Goal: Task Accomplishment & Management: Use online tool/utility

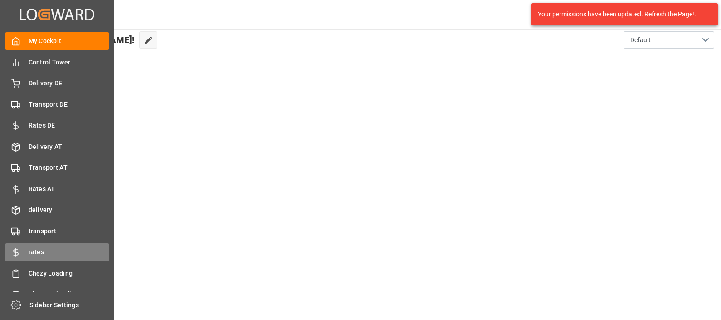
scroll to position [35, 0]
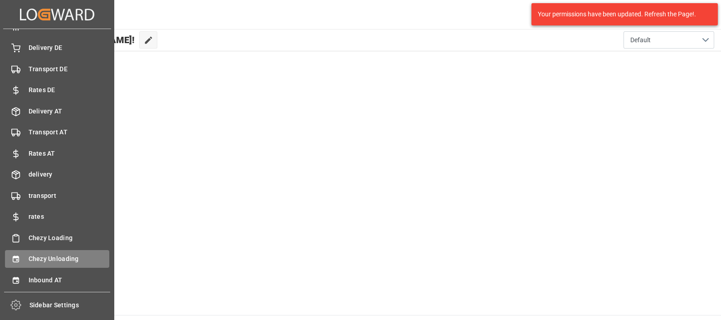
click at [49, 255] on span "Chezy Unloading" at bounding box center [69, 259] width 81 height 10
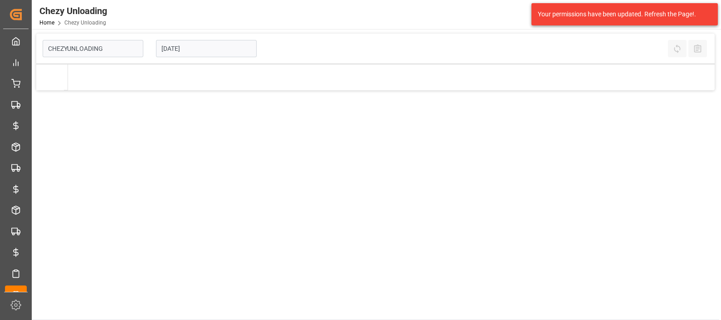
type input "Chezy Unloading"
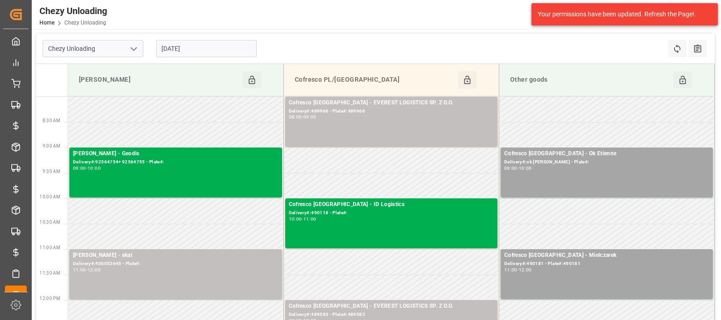
click at [206, 47] on input "[DATE]" at bounding box center [206, 48] width 101 height 17
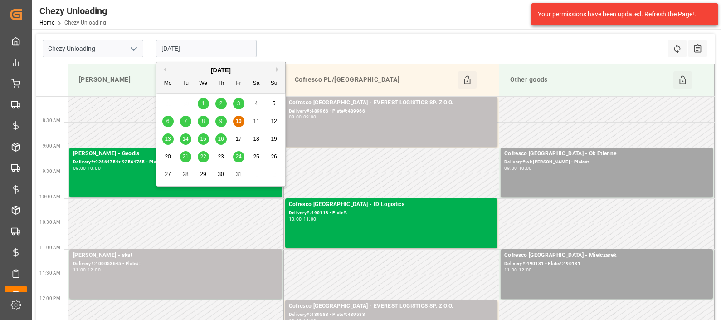
click at [167, 140] on span "13" at bounding box center [168, 139] width 6 height 6
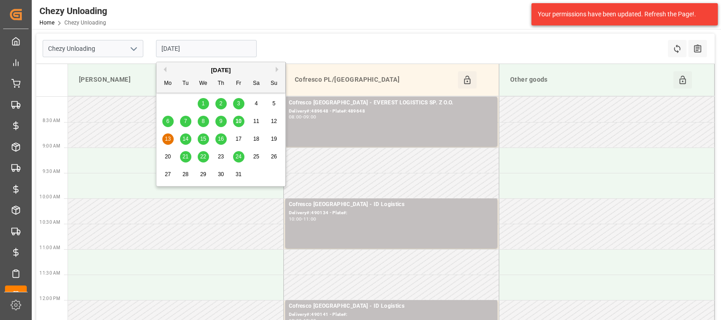
click at [195, 50] on input "[DATE]" at bounding box center [206, 48] width 101 height 17
click at [168, 121] on span "6" at bounding box center [167, 121] width 3 height 6
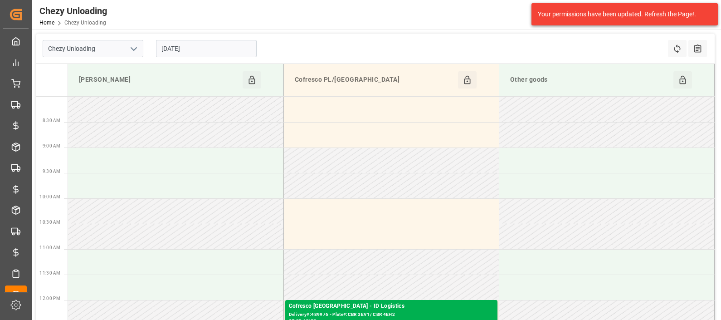
click at [184, 49] on input "[DATE]" at bounding box center [206, 48] width 101 height 17
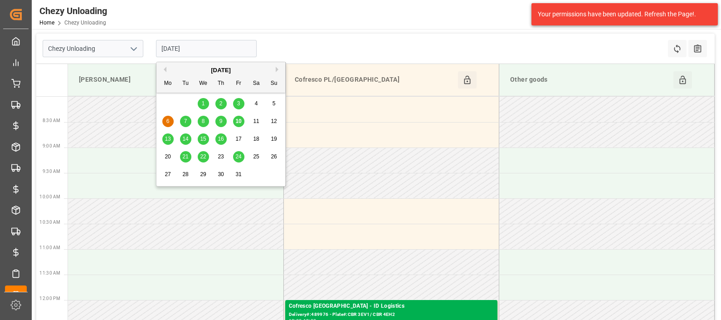
click at [183, 119] on div "7" at bounding box center [185, 121] width 11 height 11
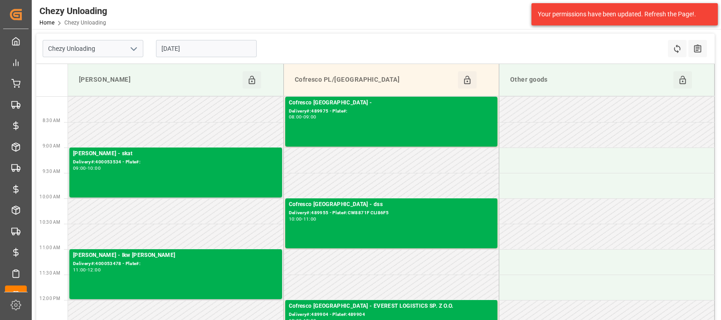
click at [222, 35] on div "[DATE]" at bounding box center [206, 49] width 113 height 30
click at [220, 47] on input "[DATE]" at bounding box center [206, 48] width 101 height 17
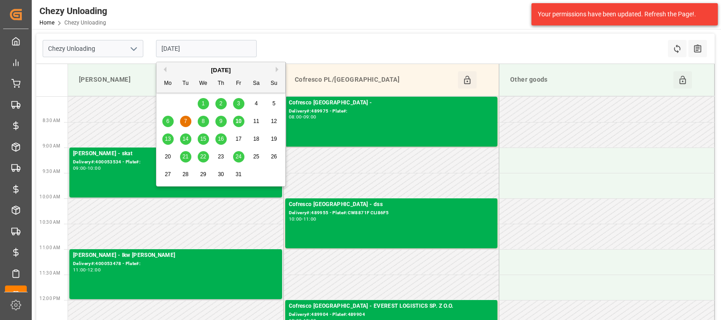
click at [202, 114] on div "6 7 8 9 10 11 12" at bounding box center [221, 121] width 124 height 18
click at [202, 119] on span "8" at bounding box center [203, 121] width 3 height 6
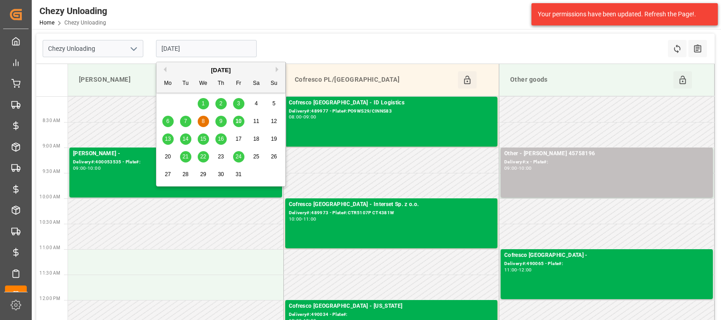
click at [206, 45] on input "[DATE]" at bounding box center [206, 48] width 101 height 17
click at [217, 121] on div "9" at bounding box center [220, 121] width 11 height 11
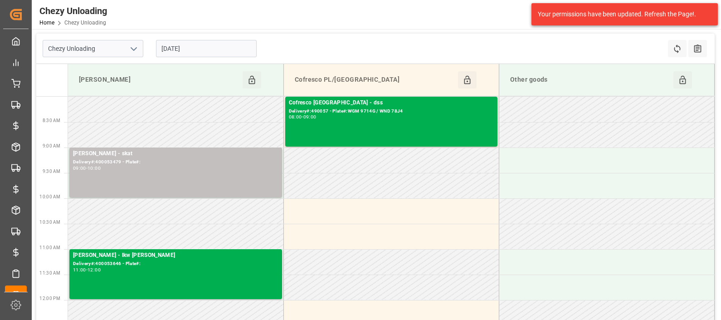
click at [204, 53] on input "[DATE]" at bounding box center [206, 48] width 101 height 17
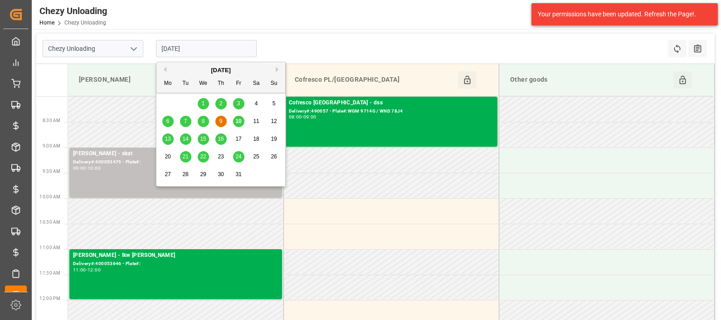
click at [236, 121] on span "10" at bounding box center [238, 121] width 6 height 6
type input "[DATE]"
